Goal: Information Seeking & Learning: Check status

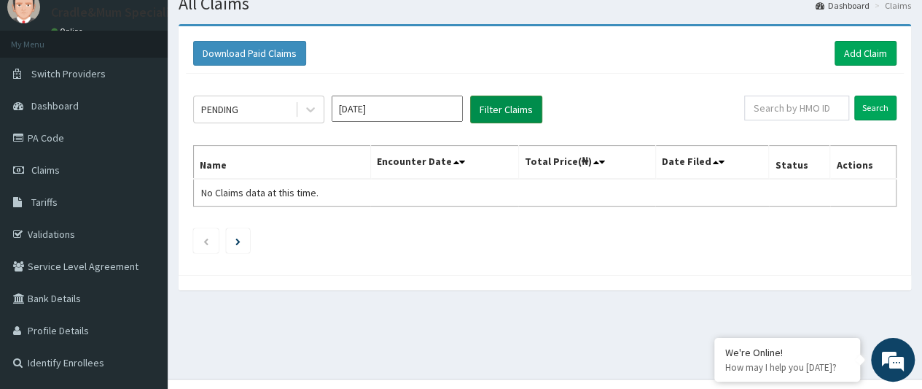
click at [494, 112] on button "Filter Claims" at bounding box center [506, 110] width 72 height 28
click at [494, 106] on button "Filter Claims" at bounding box center [506, 110] width 72 height 28
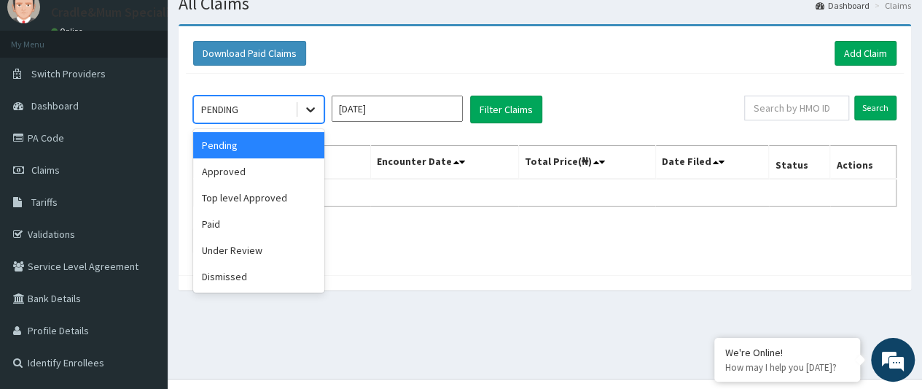
click at [312, 104] on icon at bounding box center [310, 109] width 15 height 15
click at [271, 170] on div "Approved" at bounding box center [258, 171] width 131 height 26
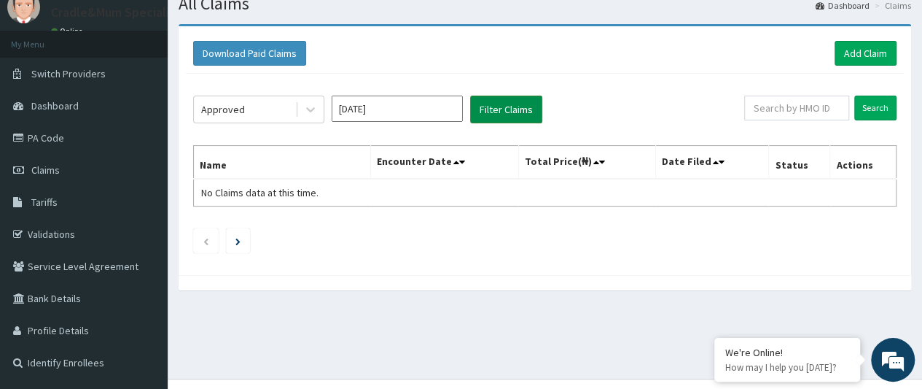
click at [495, 109] on button "Filter Claims" at bounding box center [506, 110] width 72 height 28
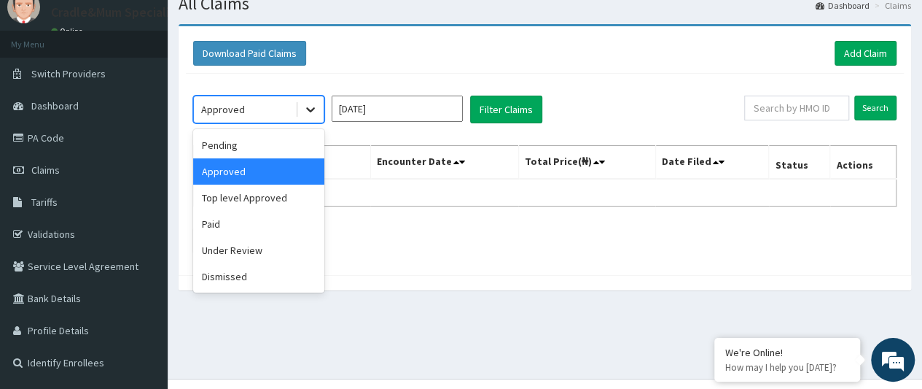
click at [314, 108] on icon at bounding box center [310, 110] width 9 height 5
click at [290, 246] on div "Under Review" at bounding box center [258, 250] width 131 height 26
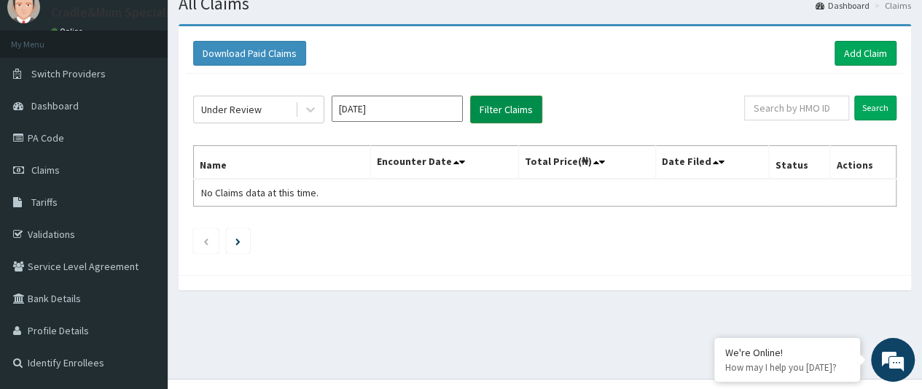
click at [505, 106] on button "Filter Claims" at bounding box center [506, 110] width 72 height 28
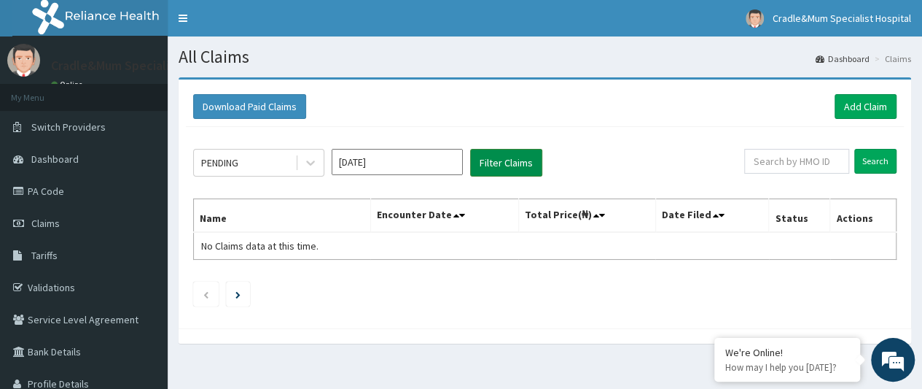
click at [499, 161] on button "Filter Claims" at bounding box center [506, 163] width 72 height 28
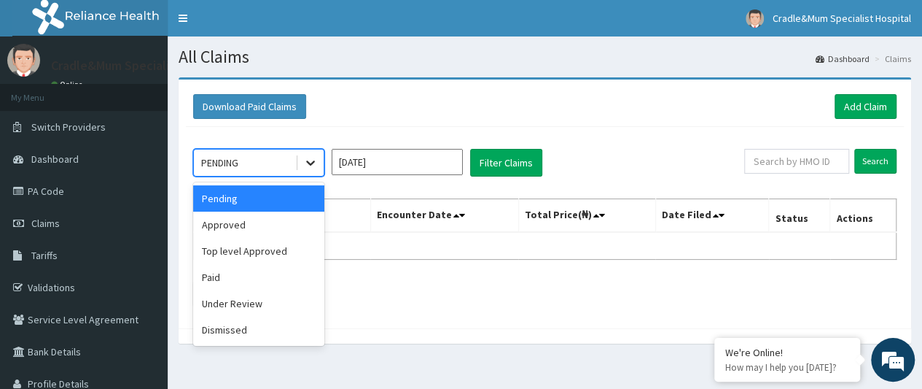
click at [308, 166] on icon at bounding box center [310, 162] width 15 height 15
click at [295, 225] on div "Approved" at bounding box center [258, 224] width 131 height 26
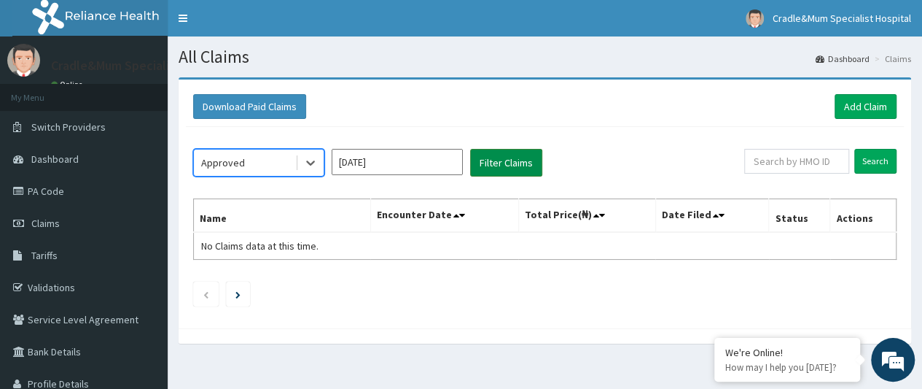
click at [501, 165] on button "Filter Claims" at bounding box center [506, 163] width 72 height 28
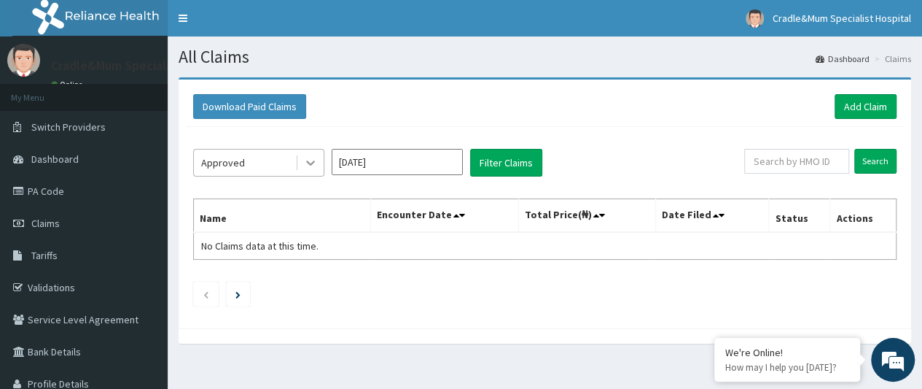
click at [308, 161] on icon at bounding box center [310, 163] width 9 height 5
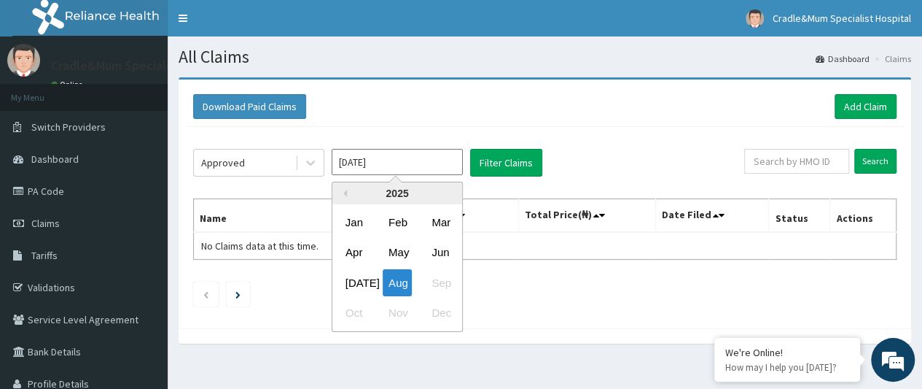
click at [448, 167] on input "Aug 2025" at bounding box center [397, 162] width 131 height 26
click at [357, 280] on div "Jul" at bounding box center [354, 282] width 29 height 27
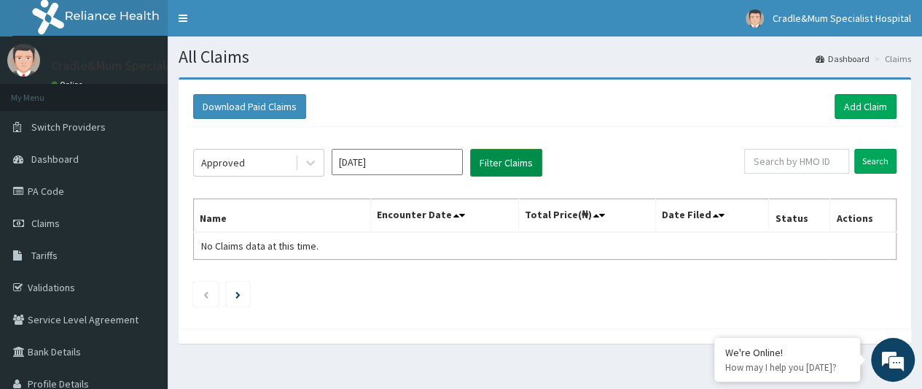
click at [491, 164] on button "Filter Claims" at bounding box center [506, 163] width 72 height 28
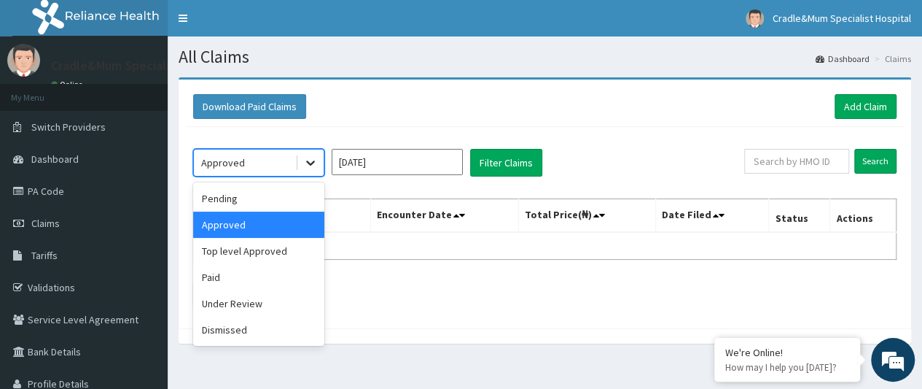
click at [311, 164] on icon at bounding box center [310, 163] width 9 height 5
click at [287, 194] on div "Pending" at bounding box center [258, 198] width 131 height 26
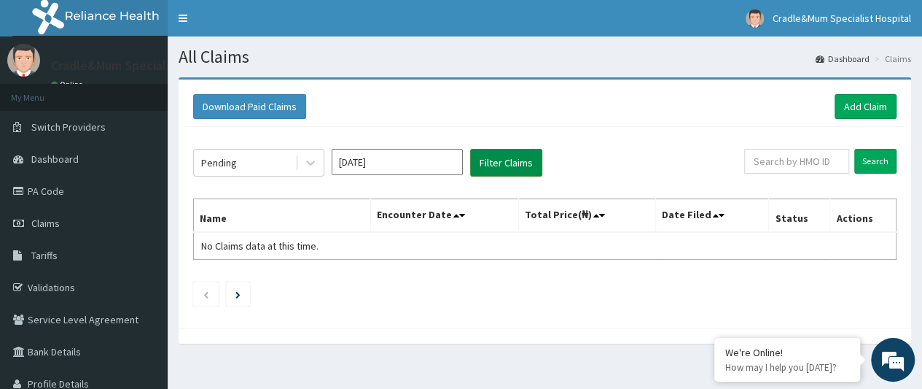
click at [506, 154] on button "Filter Claims" at bounding box center [506, 163] width 72 height 28
click at [505, 165] on button "Filter Claims" at bounding box center [506, 163] width 72 height 28
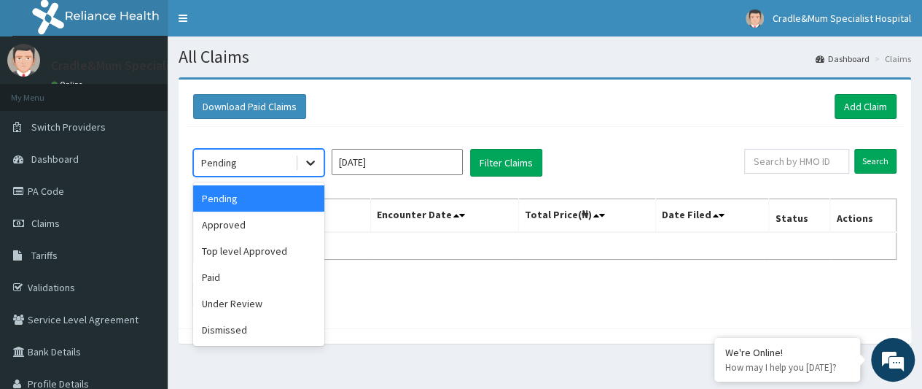
click at [309, 160] on icon at bounding box center [310, 162] width 15 height 15
click at [271, 298] on div "Under Review" at bounding box center [258, 303] width 131 height 26
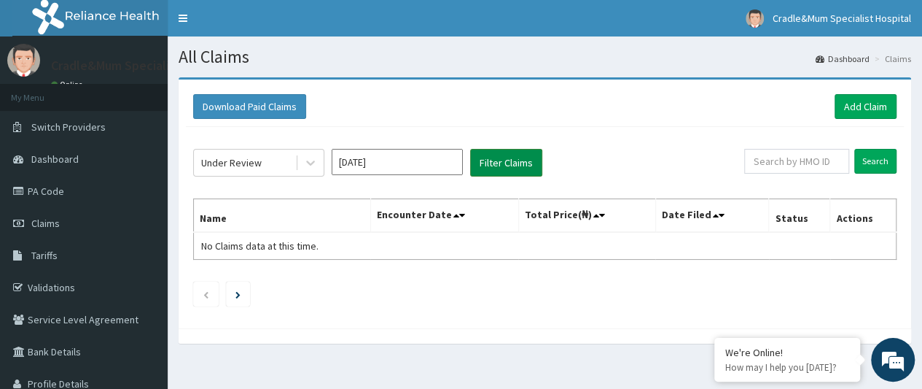
click at [521, 166] on button "Filter Claims" at bounding box center [506, 163] width 72 height 28
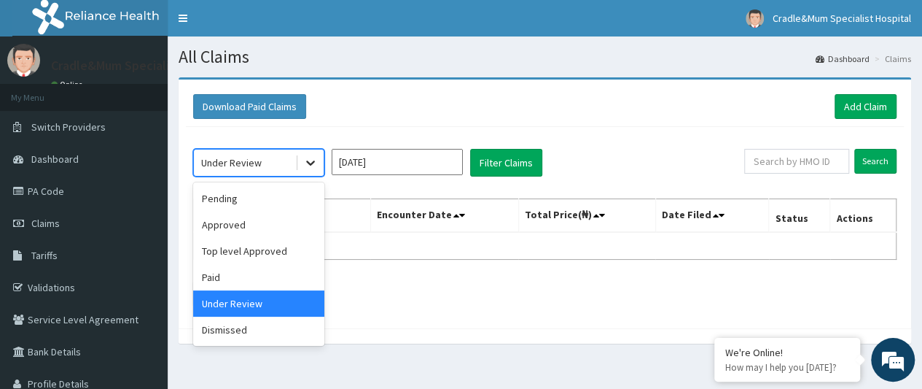
click at [308, 161] on icon at bounding box center [310, 163] width 9 height 5
click at [270, 271] on div "Paid" at bounding box center [258, 277] width 131 height 26
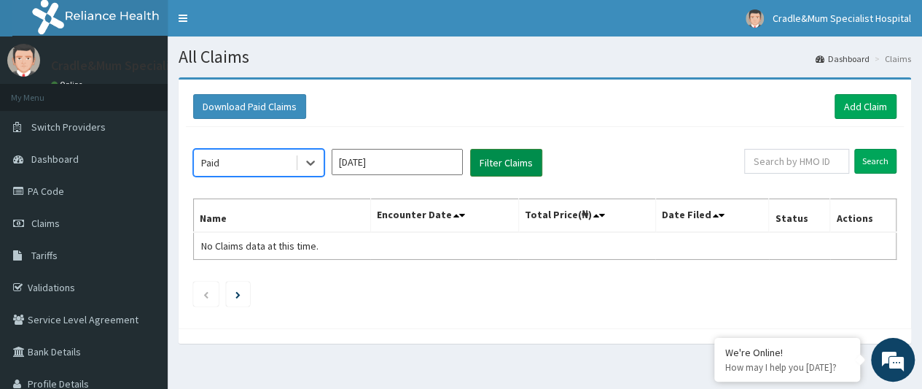
click at [502, 160] on button "Filter Claims" at bounding box center [506, 163] width 72 height 28
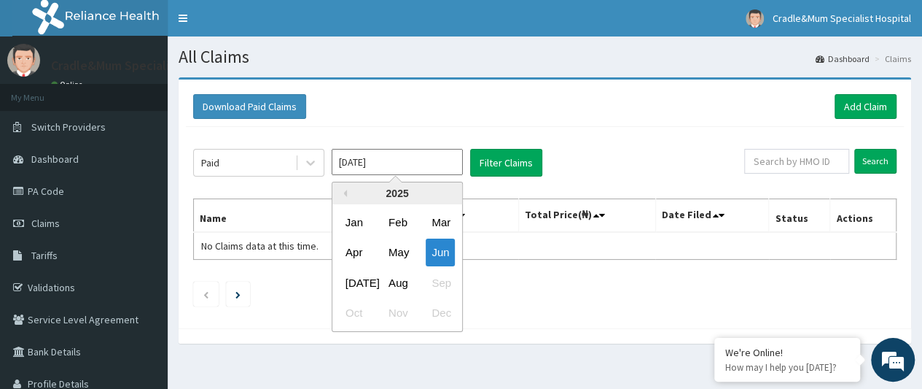
click at [400, 155] on input "Jun 2025" at bounding box center [397, 162] width 131 height 26
click at [400, 246] on div "May" at bounding box center [397, 252] width 29 height 27
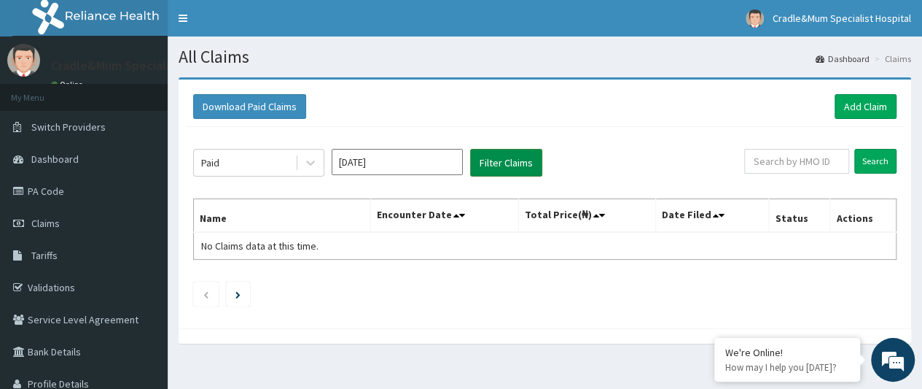
click at [485, 166] on button "Filter Claims" at bounding box center [506, 163] width 72 height 28
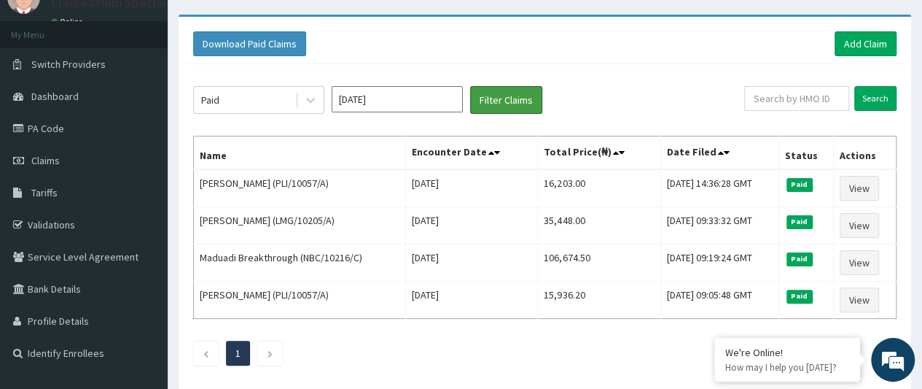
scroll to position [50, 0]
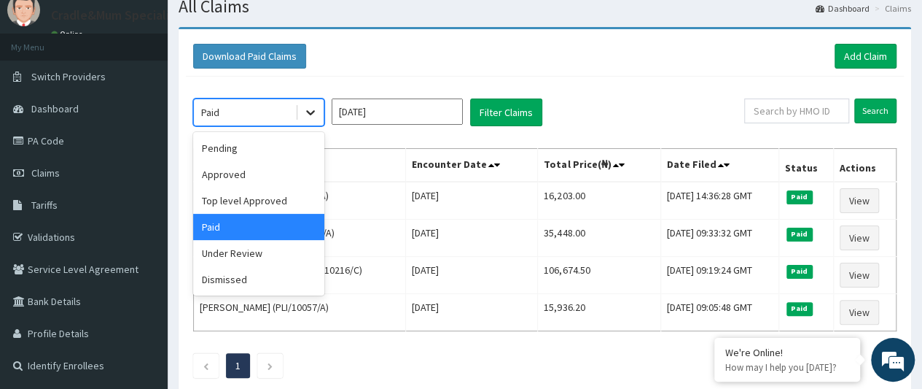
click at [316, 117] on icon at bounding box center [310, 112] width 15 height 15
click at [267, 254] on div "Under Review" at bounding box center [258, 253] width 131 height 26
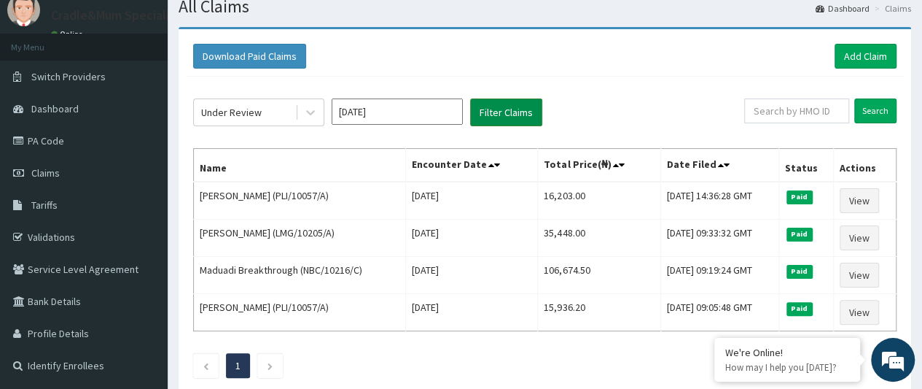
click at [493, 106] on button "Filter Claims" at bounding box center [506, 112] width 72 height 28
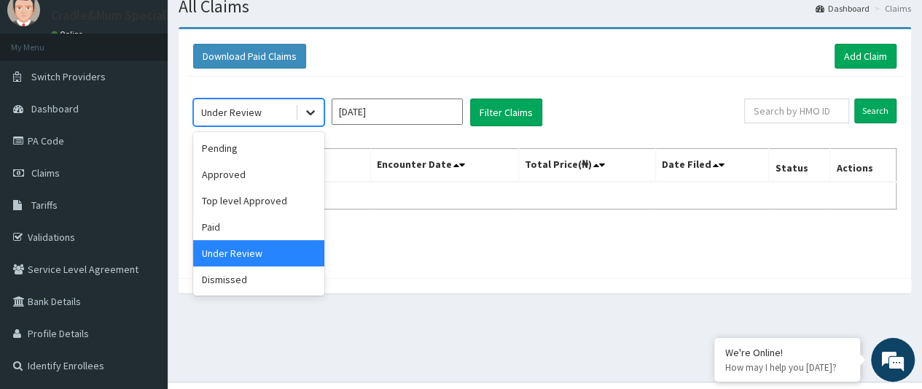
click at [312, 109] on icon at bounding box center [310, 112] width 15 height 15
click at [269, 154] on div "Pending" at bounding box center [258, 148] width 131 height 26
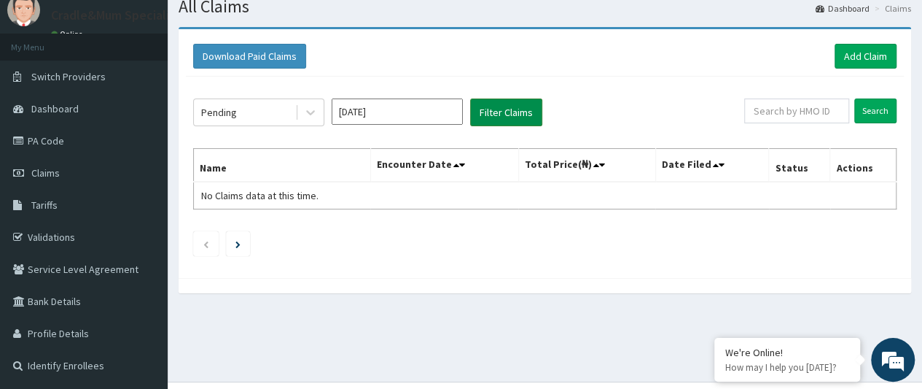
click at [489, 112] on button "Filter Claims" at bounding box center [506, 112] width 72 height 28
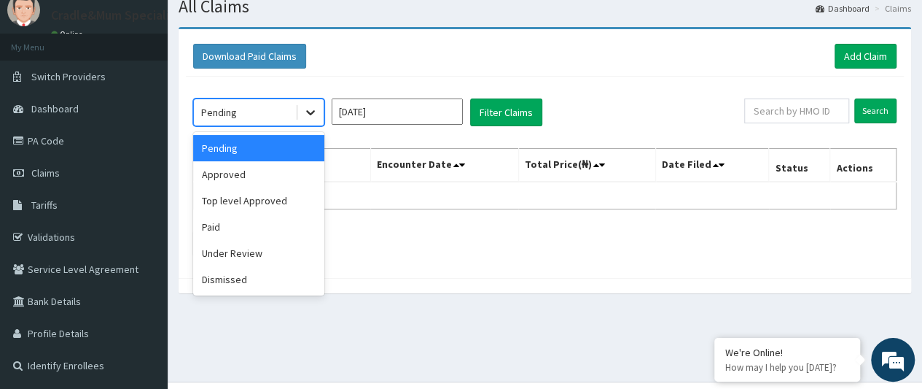
click at [312, 118] on icon at bounding box center [310, 112] width 15 height 15
click at [297, 173] on div "Approved" at bounding box center [258, 174] width 131 height 26
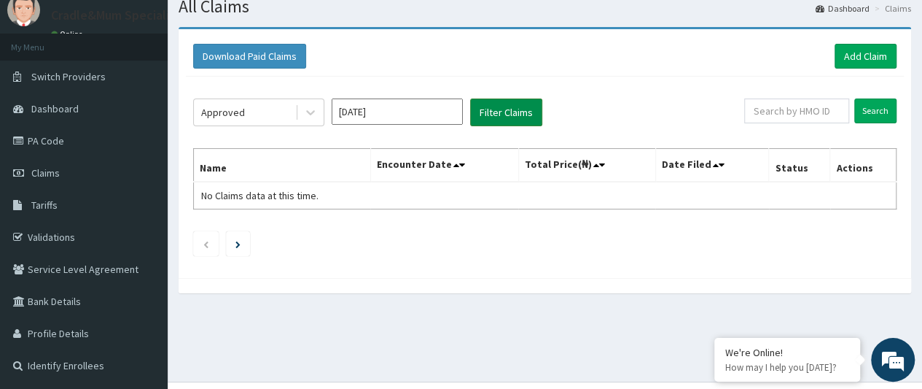
click at [503, 109] on button "Filter Claims" at bounding box center [506, 112] width 72 height 28
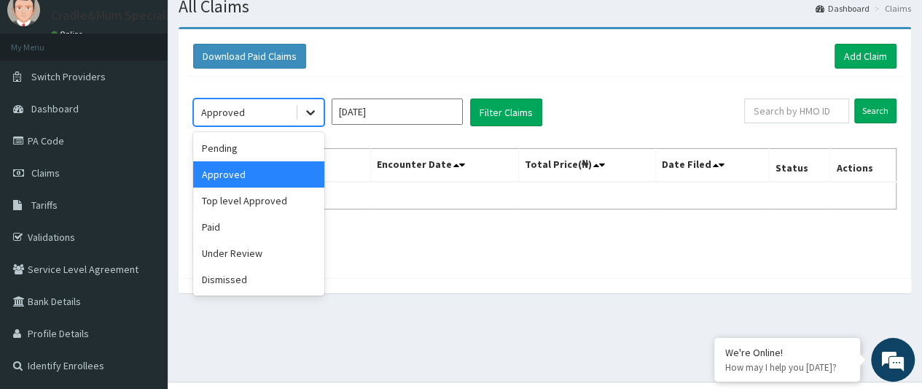
click at [311, 113] on icon at bounding box center [310, 113] width 9 height 5
click at [289, 219] on div "Paid" at bounding box center [258, 227] width 131 height 26
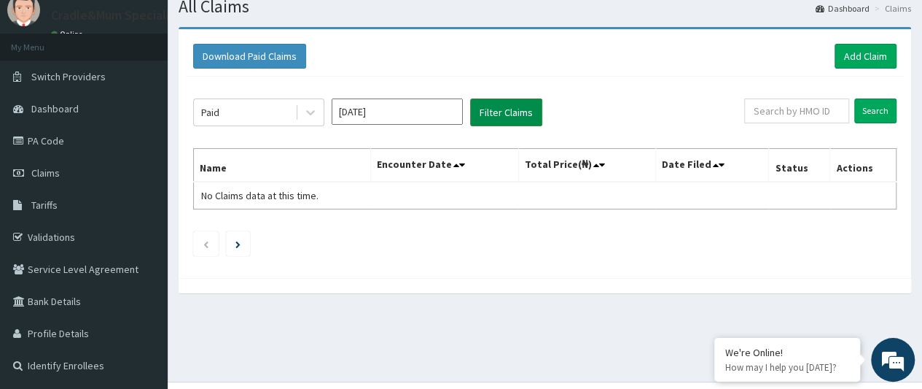
click at [522, 110] on button "Filter Claims" at bounding box center [506, 112] width 72 height 28
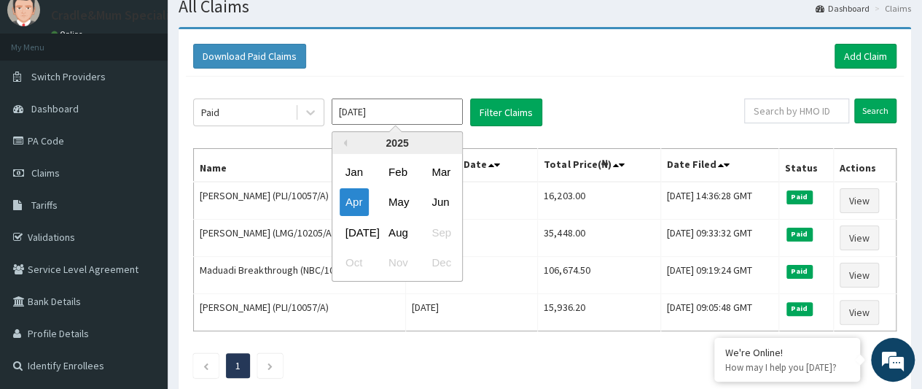
click at [440, 109] on input "[DATE]" at bounding box center [397, 111] width 131 height 26
click at [403, 199] on div "May" at bounding box center [397, 202] width 29 height 27
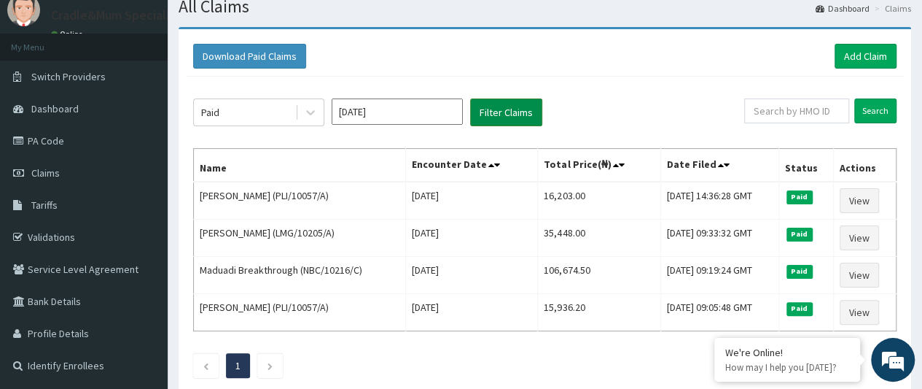
click at [494, 109] on button "Filter Claims" at bounding box center [506, 112] width 72 height 28
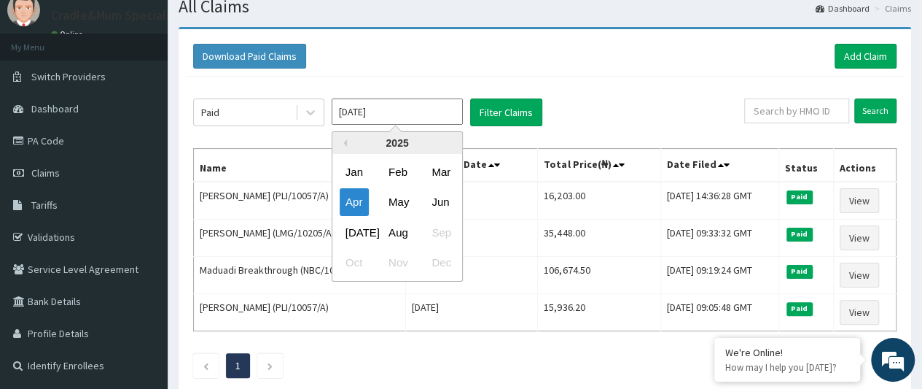
click at [433, 110] on input "[DATE]" at bounding box center [397, 111] width 131 height 26
click at [400, 195] on div "May" at bounding box center [397, 202] width 29 height 27
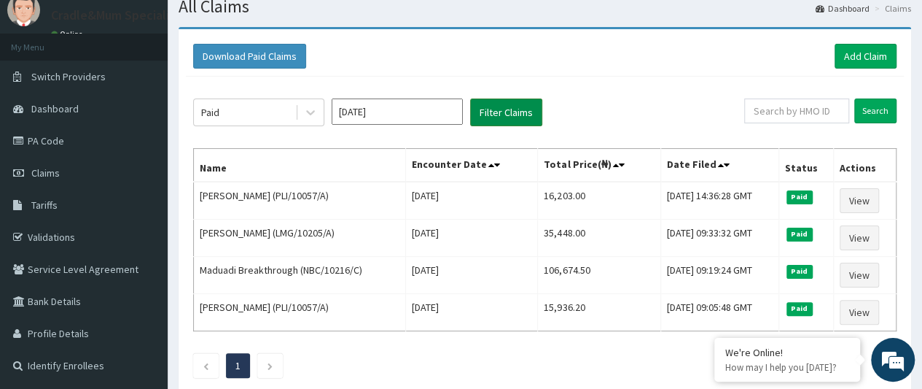
click at [492, 109] on button "Filter Claims" at bounding box center [506, 112] width 72 height 28
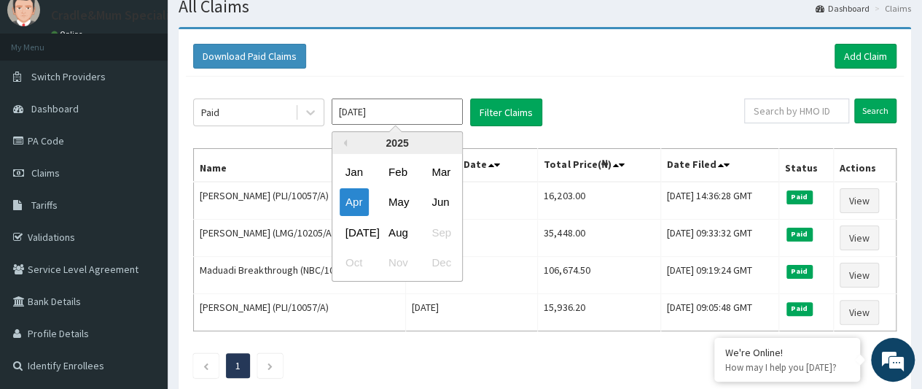
click at [414, 109] on input "[DATE]" at bounding box center [397, 111] width 131 height 26
click at [440, 195] on div "Jun" at bounding box center [440, 202] width 29 height 27
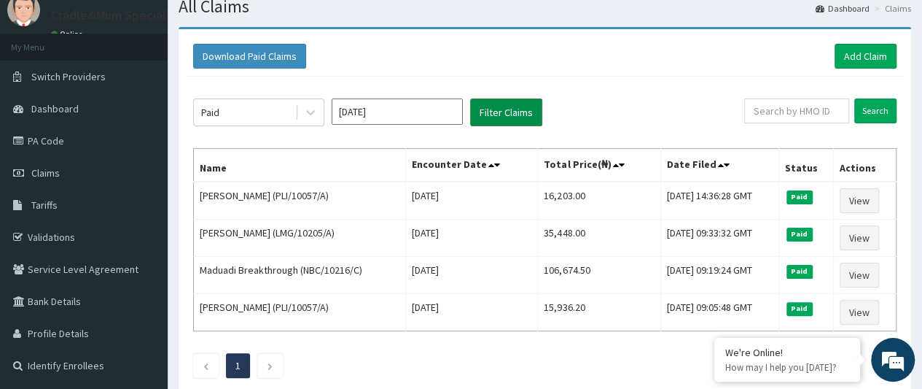
click at [496, 108] on button "Filter Claims" at bounding box center [506, 112] width 72 height 28
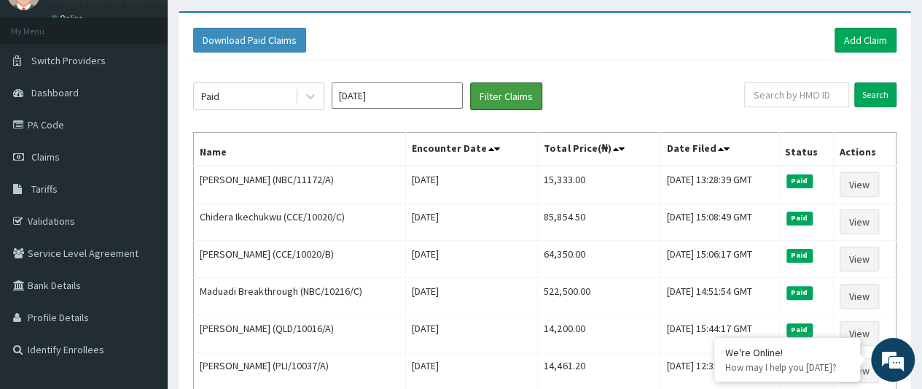
scroll to position [66, 0]
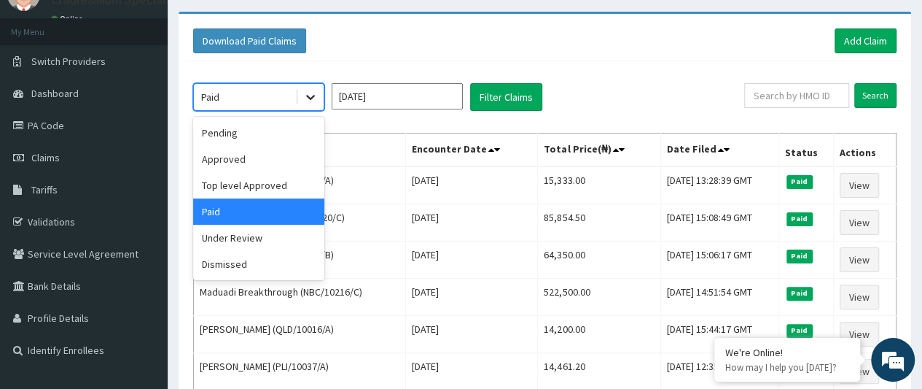
click at [311, 90] on icon at bounding box center [310, 97] width 15 height 15
click at [263, 239] on div "Under Review" at bounding box center [258, 238] width 131 height 26
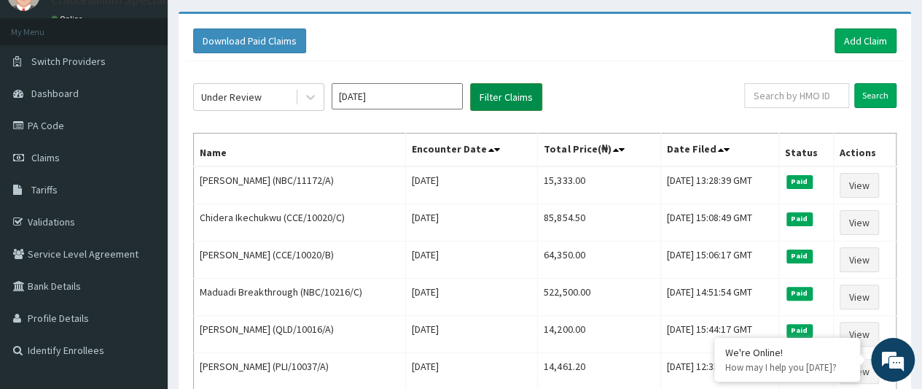
click at [488, 103] on button "Filter Claims" at bounding box center [506, 97] width 72 height 28
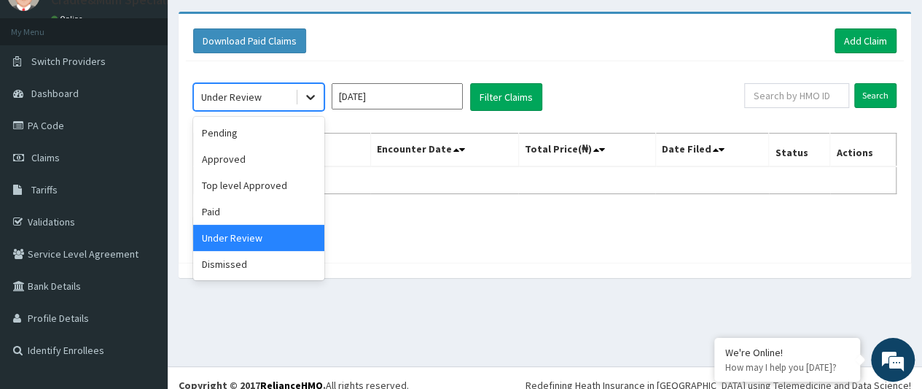
click at [306, 91] on icon at bounding box center [310, 97] width 15 height 15
click at [284, 155] on div "Approved" at bounding box center [258, 159] width 131 height 26
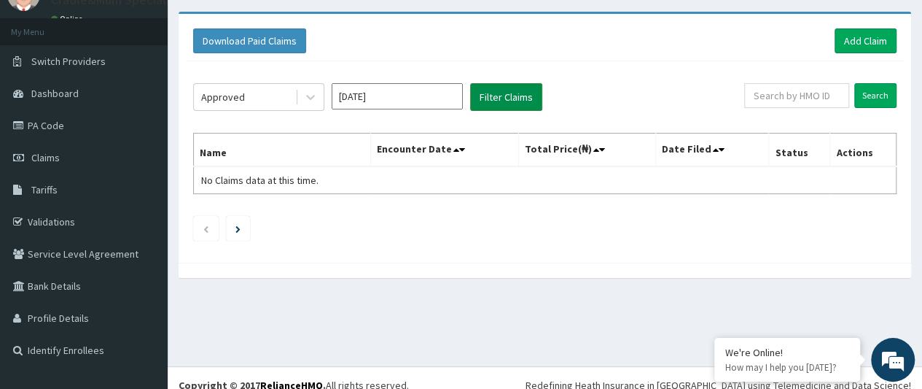
click at [518, 91] on button "Filter Claims" at bounding box center [506, 97] width 72 height 28
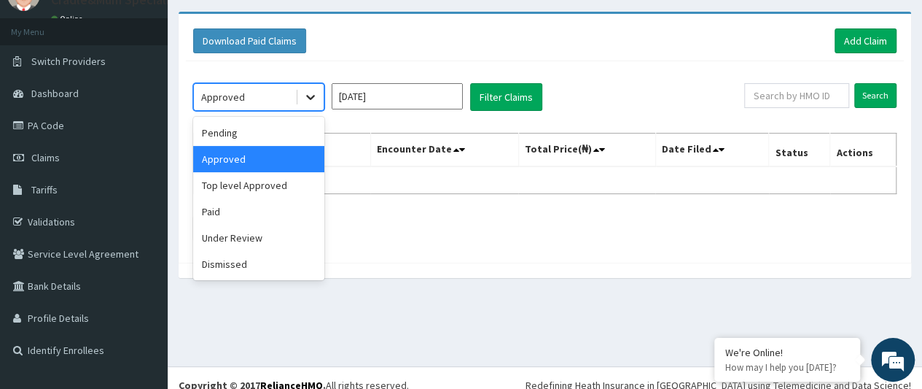
click at [314, 98] on icon at bounding box center [310, 97] width 15 height 15
click at [268, 213] on div "Paid" at bounding box center [258, 211] width 131 height 26
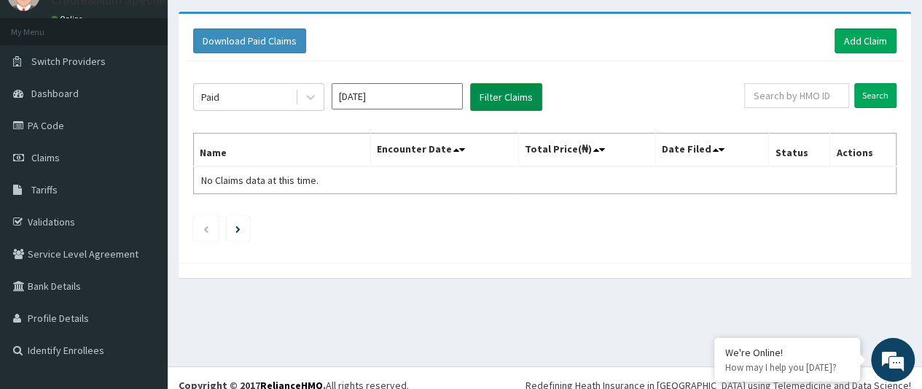
click at [484, 96] on button "Filter Claims" at bounding box center [506, 97] width 72 height 28
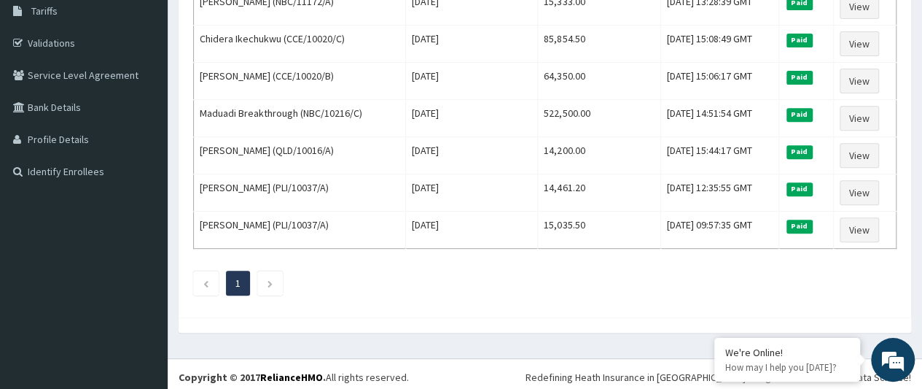
scroll to position [0, 0]
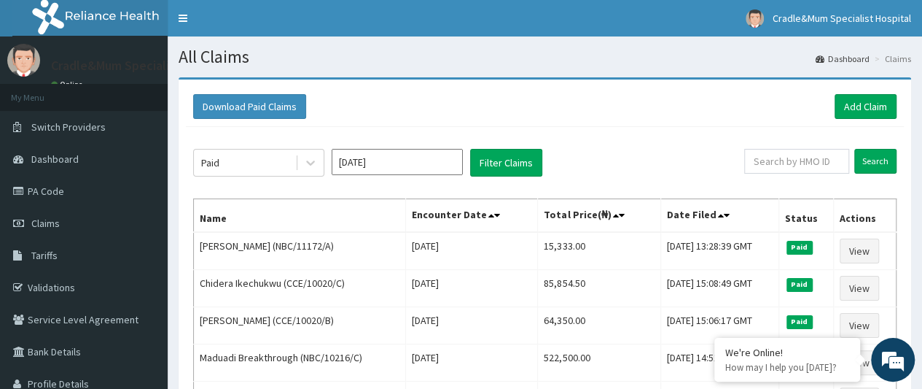
click at [363, 161] on input "May 2025" at bounding box center [397, 162] width 131 height 26
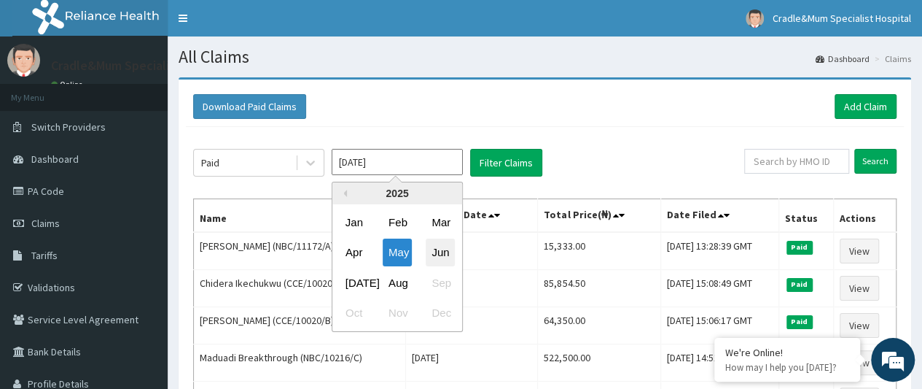
click at [440, 254] on div "Jun" at bounding box center [440, 252] width 29 height 27
click at [391, 156] on input "May 2025" at bounding box center [397, 162] width 131 height 26
click at [357, 277] on div "Jul" at bounding box center [354, 282] width 29 height 27
type input "Jun 2025"
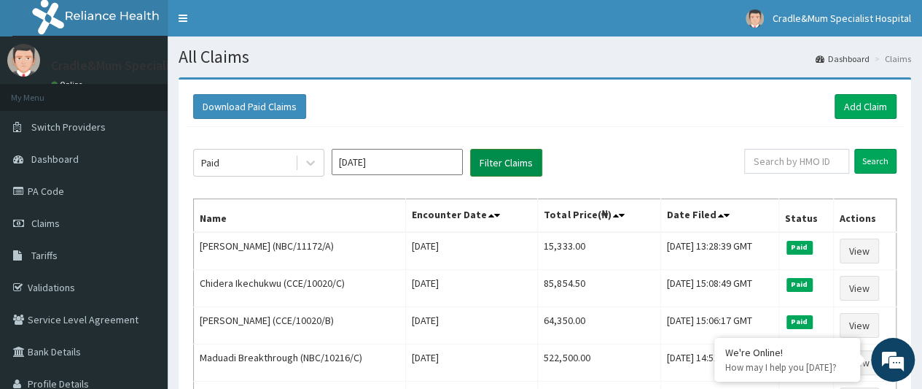
click at [513, 163] on button "Filter Claims" at bounding box center [506, 163] width 72 height 28
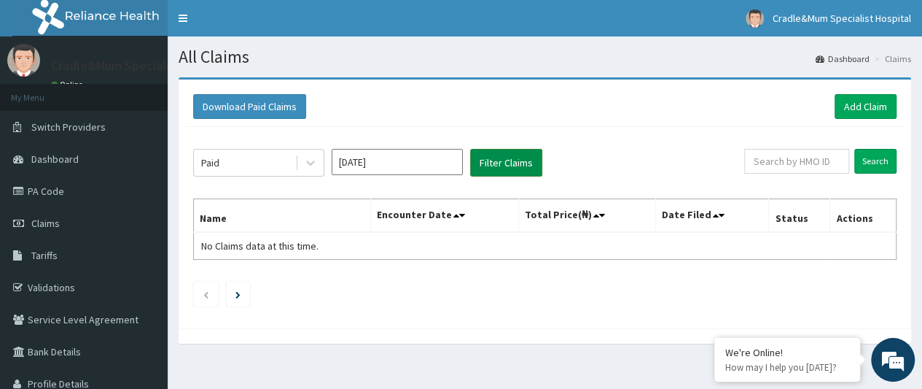
click at [513, 163] on button "Filter Claims" at bounding box center [506, 163] width 72 height 28
click at [51, 189] on link "PA Code" at bounding box center [84, 191] width 168 height 32
